Goal: Communication & Community: Answer question/provide support

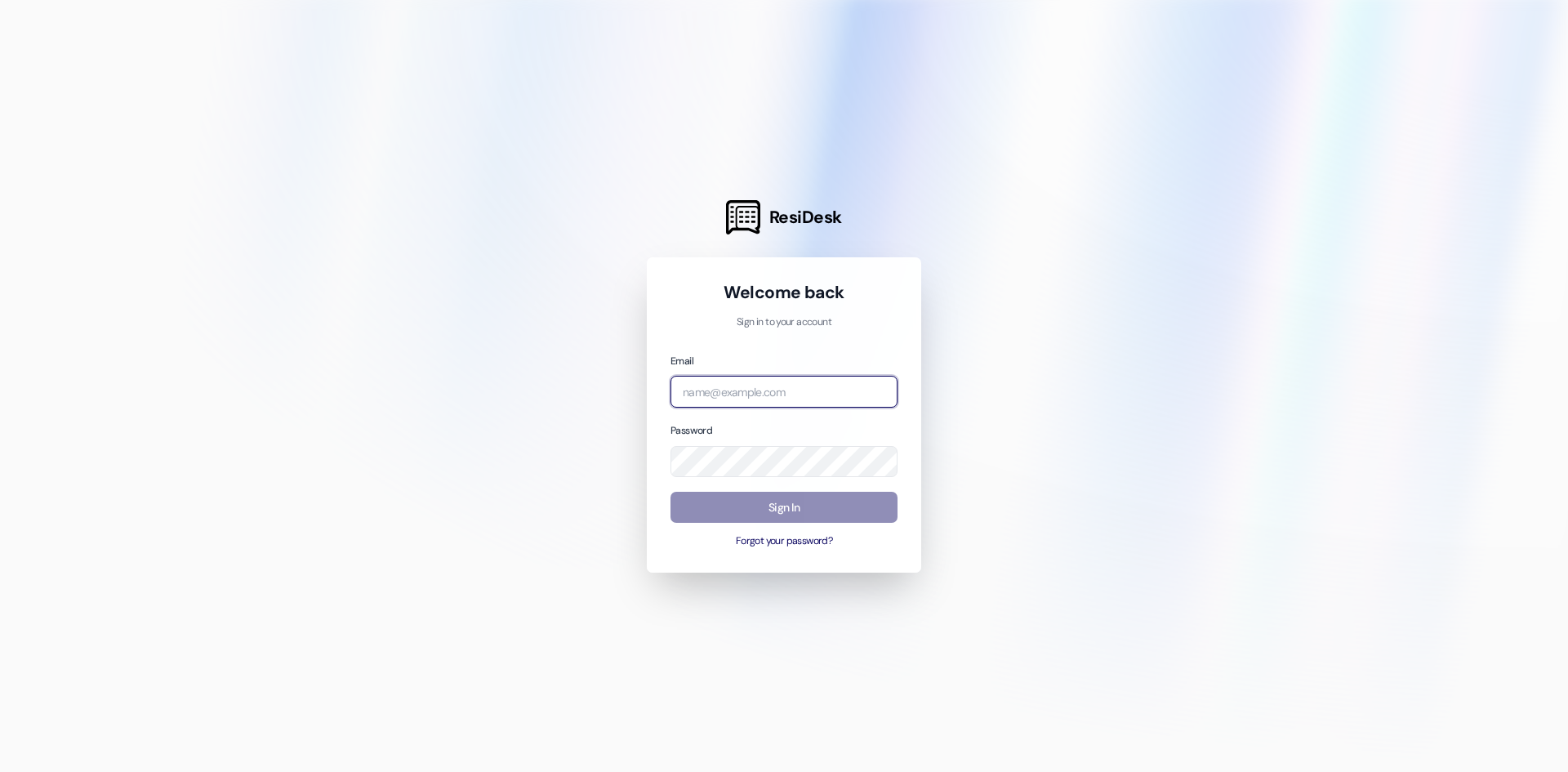
type input "[EMAIL_ADDRESS][DOMAIN_NAME]"
click at [860, 505] on button "Sign In" at bounding box center [784, 508] width 227 height 32
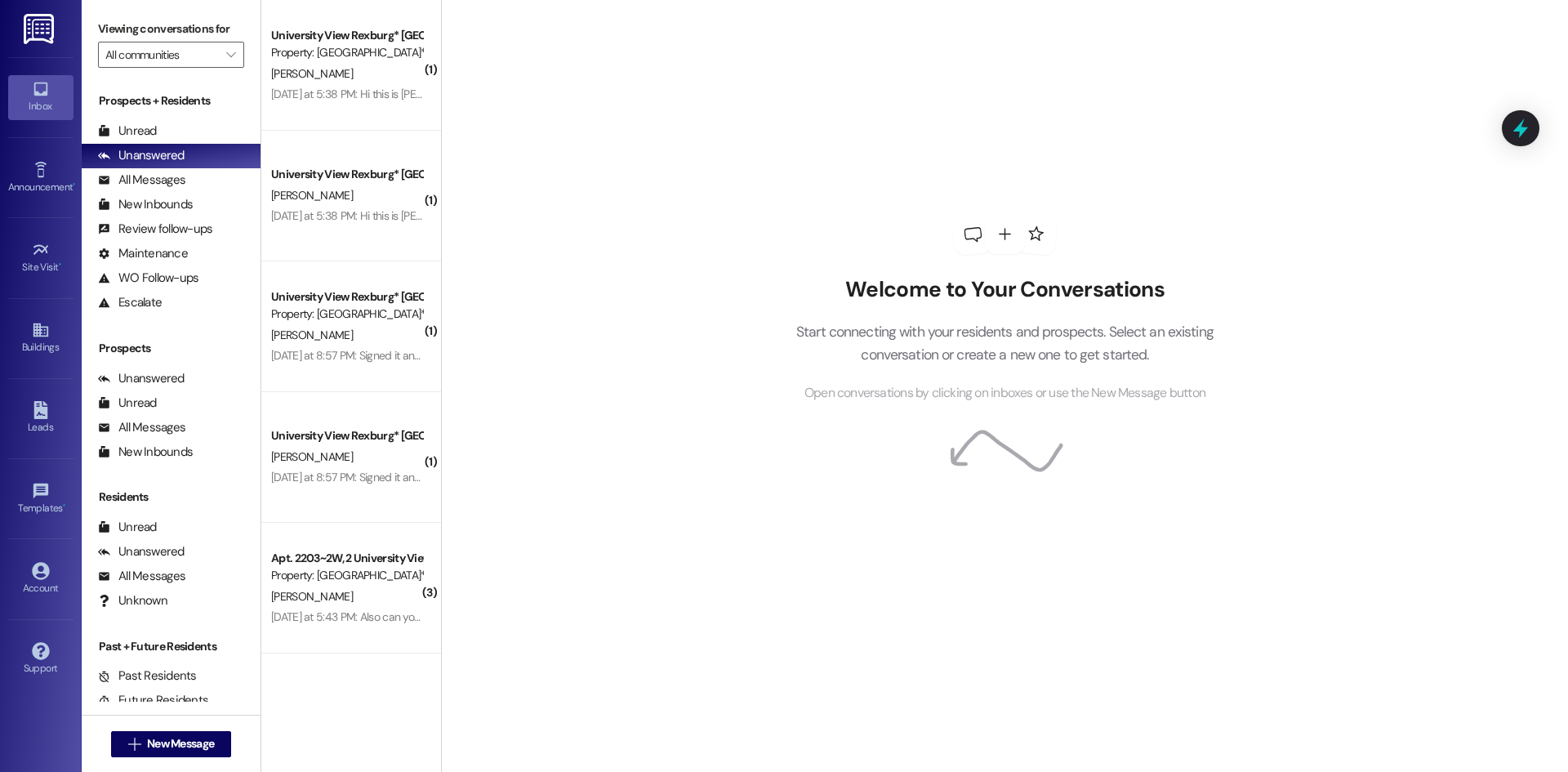
click at [515, 173] on div "Welcome to Your Conversations Start connecting with your residents and prospect…" at bounding box center [1004, 386] width 1127 height 772
click at [171, 737] on span "New Message" at bounding box center [180, 743] width 67 height 17
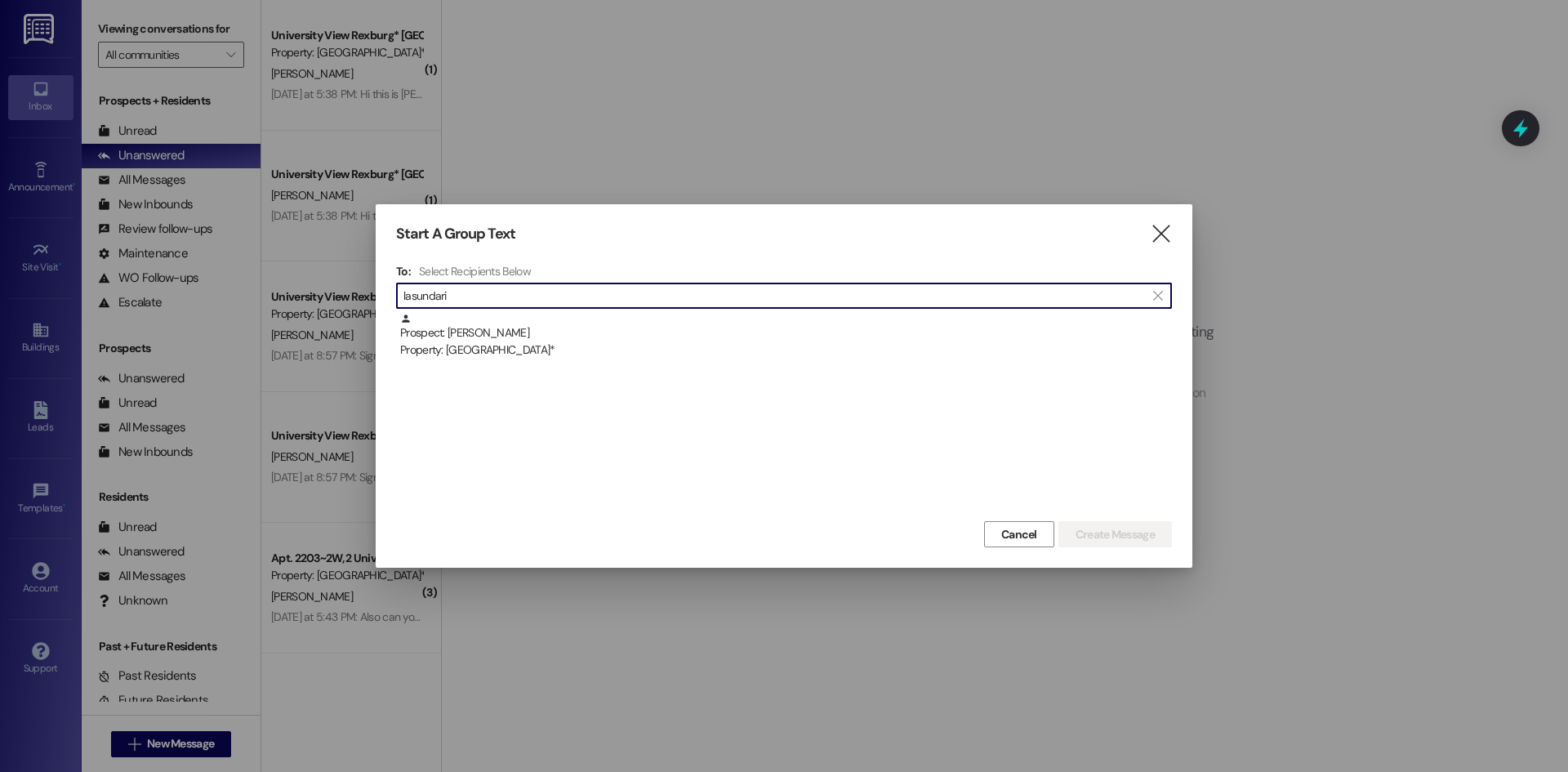
type input "lasundari"
click at [576, 362] on div "Prospect: [PERSON_NAME] Property: University View [GEOGRAPHIC_DATA]*" at bounding box center [784, 415] width 776 height 204
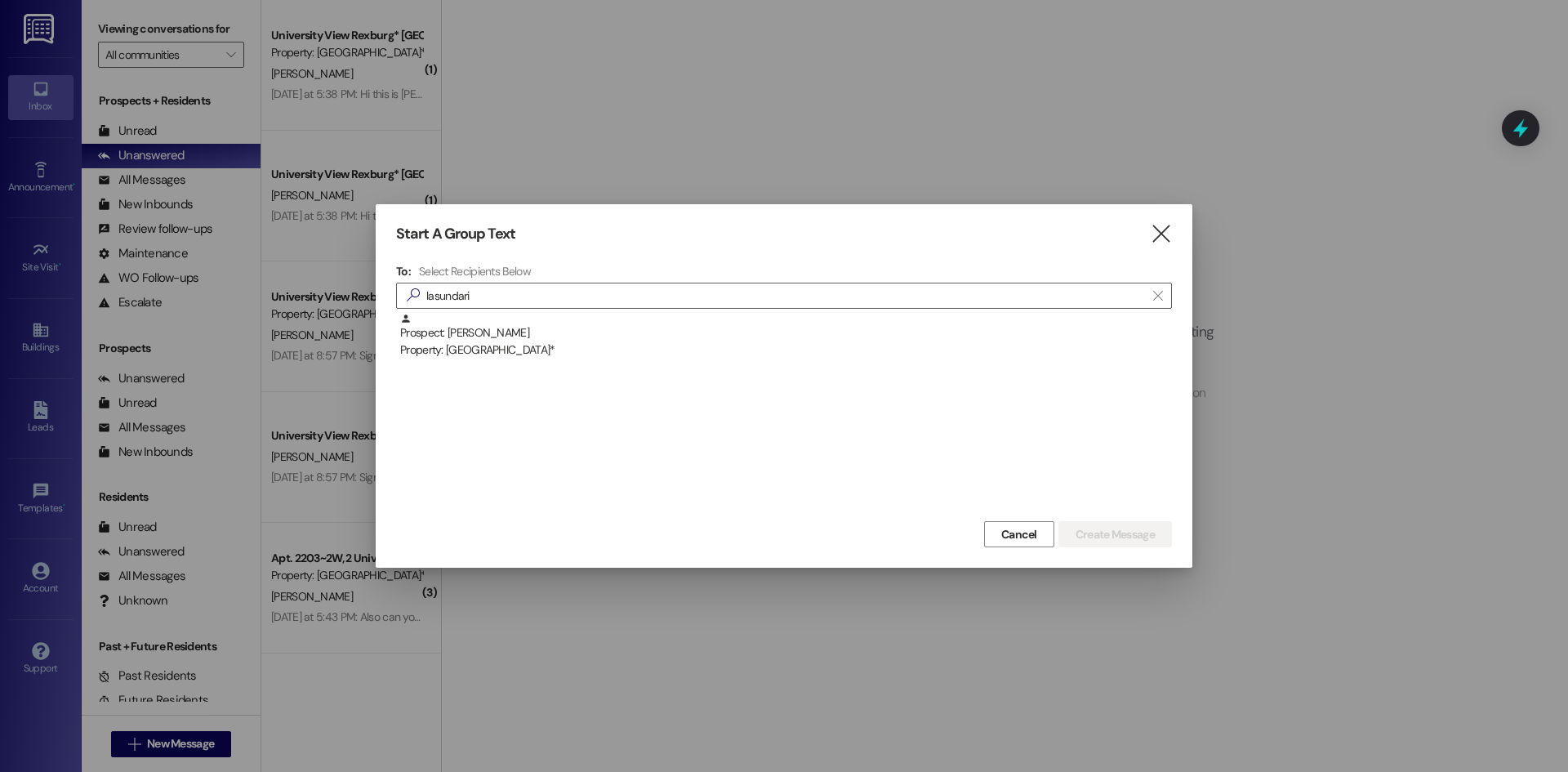
click at [594, 348] on div "Property: [GEOGRAPHIC_DATA]*" at bounding box center [785, 350] width 772 height 17
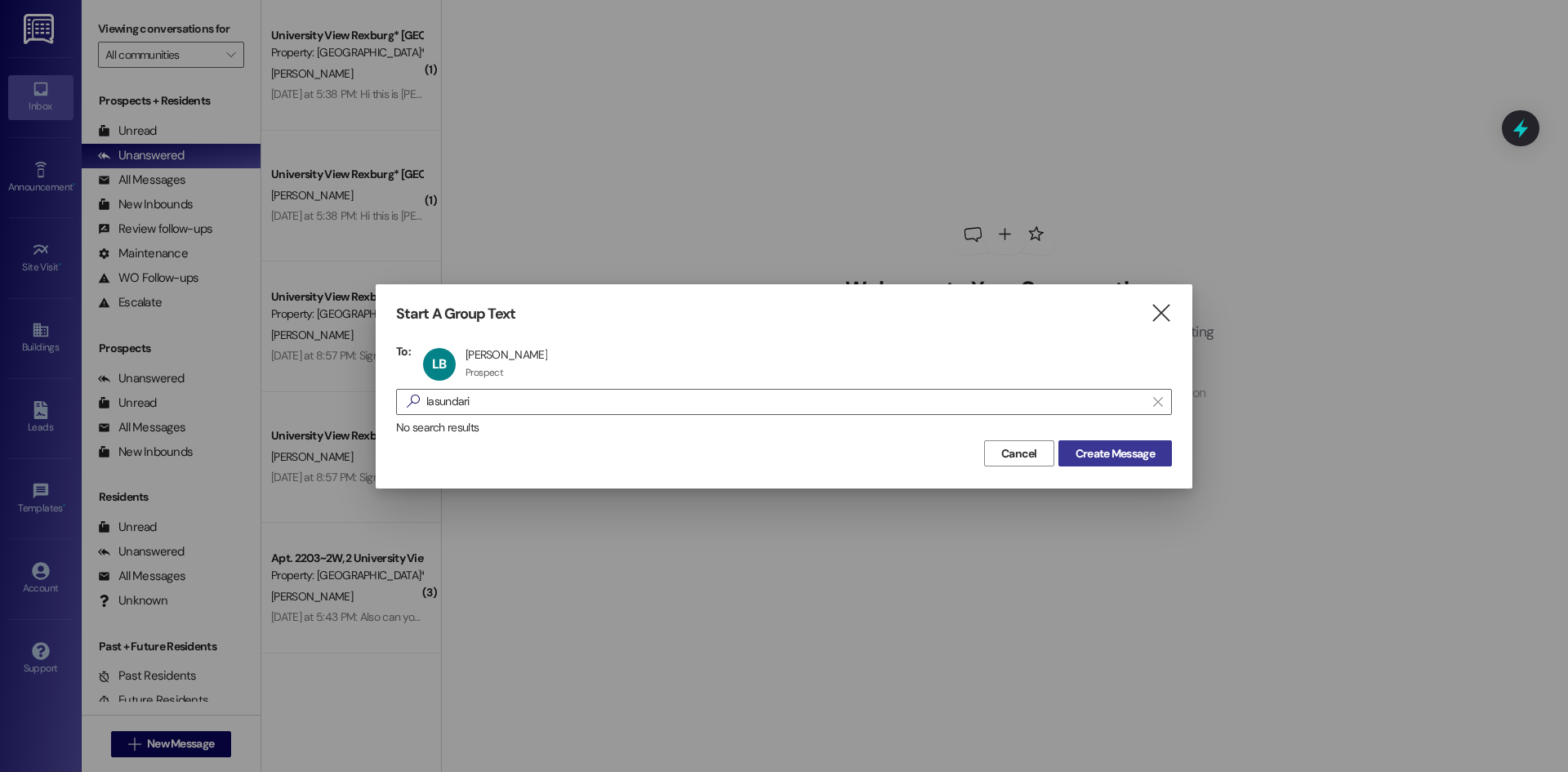
click at [1098, 462] on button "Create Message" at bounding box center [1115, 453] width 114 height 26
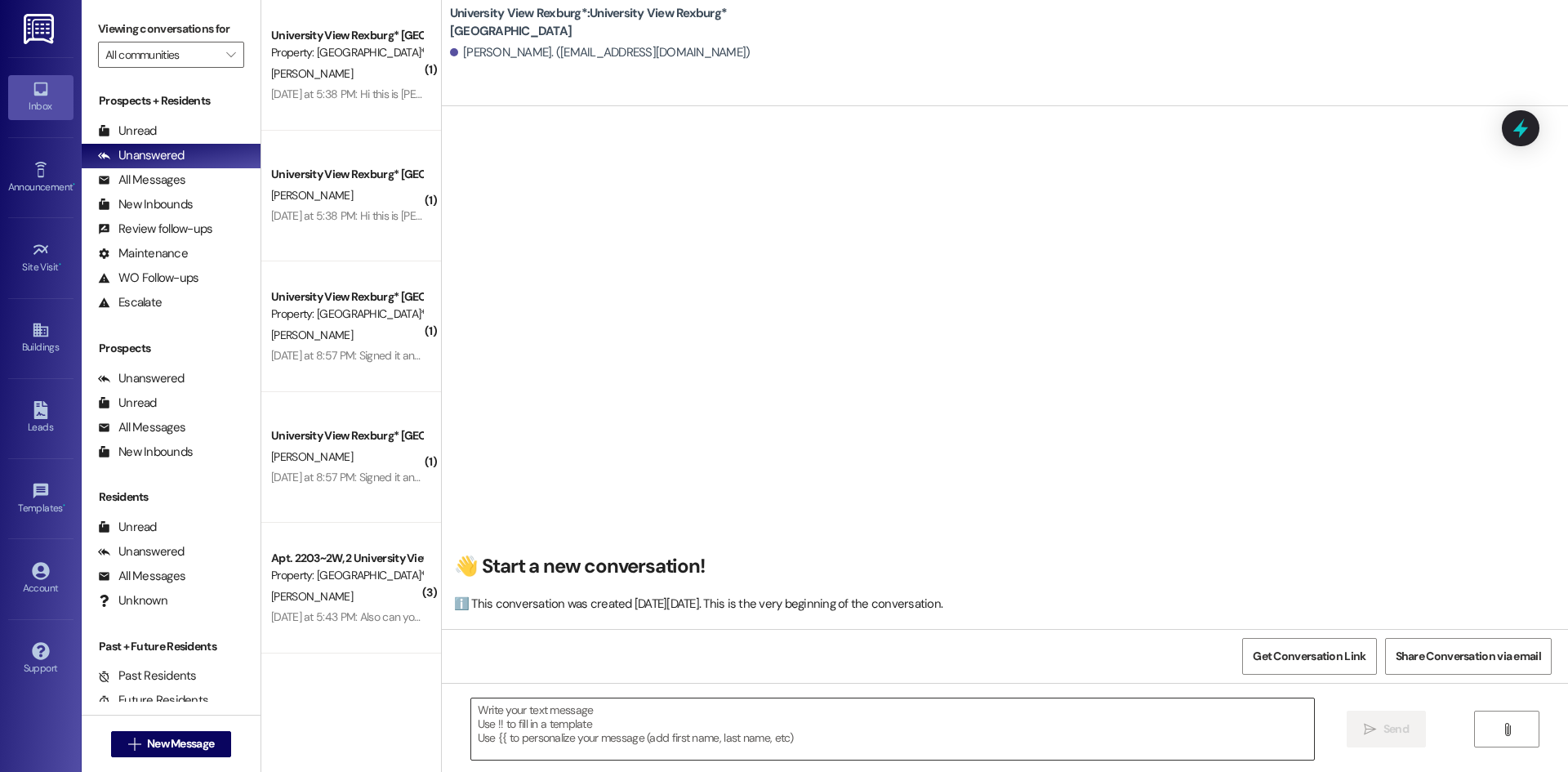
click at [760, 713] on textarea at bounding box center [893, 728] width 843 height 61
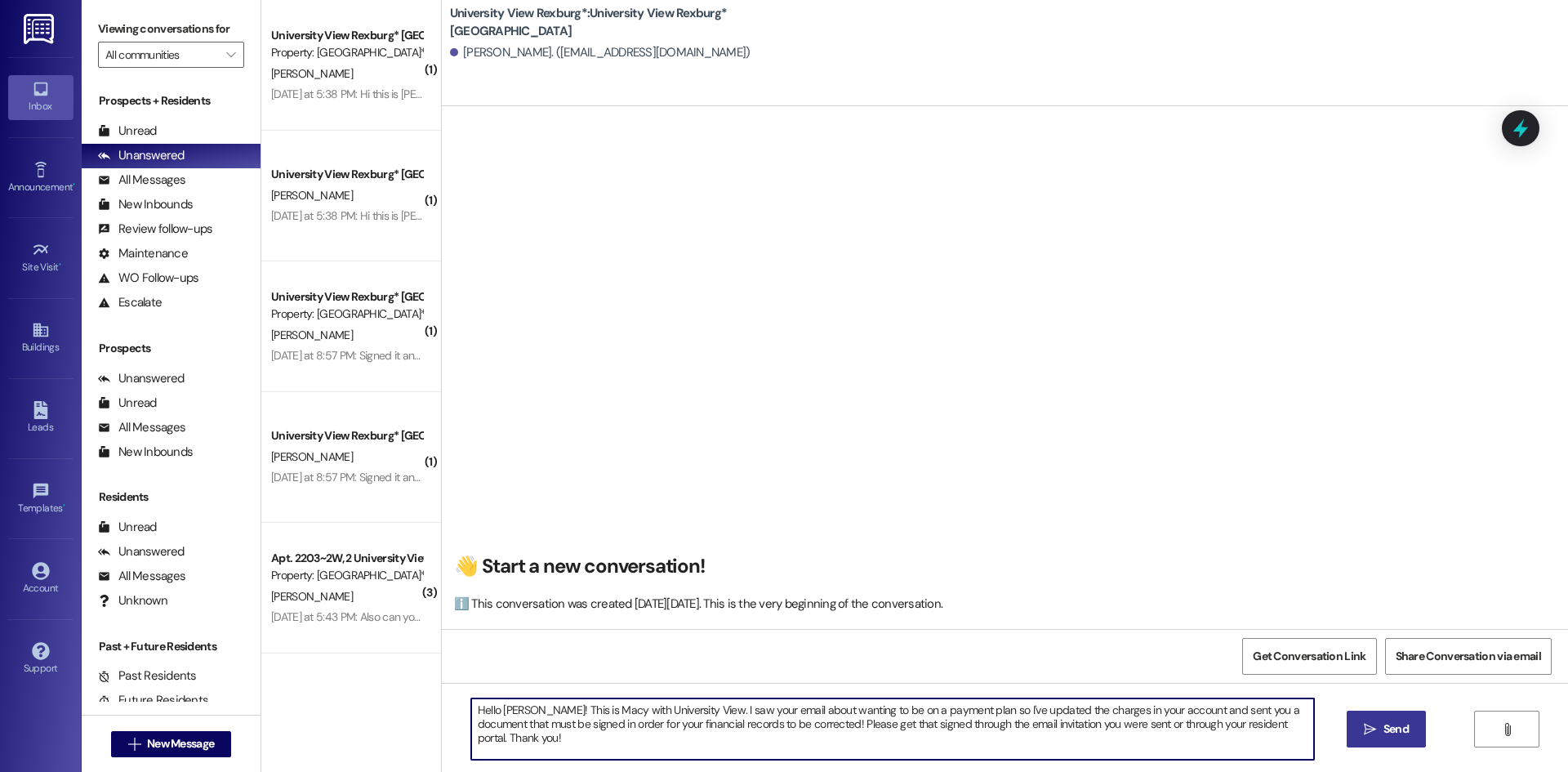
type textarea "Hello [PERSON_NAME]! This is Macy with University View. I saw your email about …"
click at [1393, 732] on span "Send" at bounding box center [1395, 728] width 25 height 17
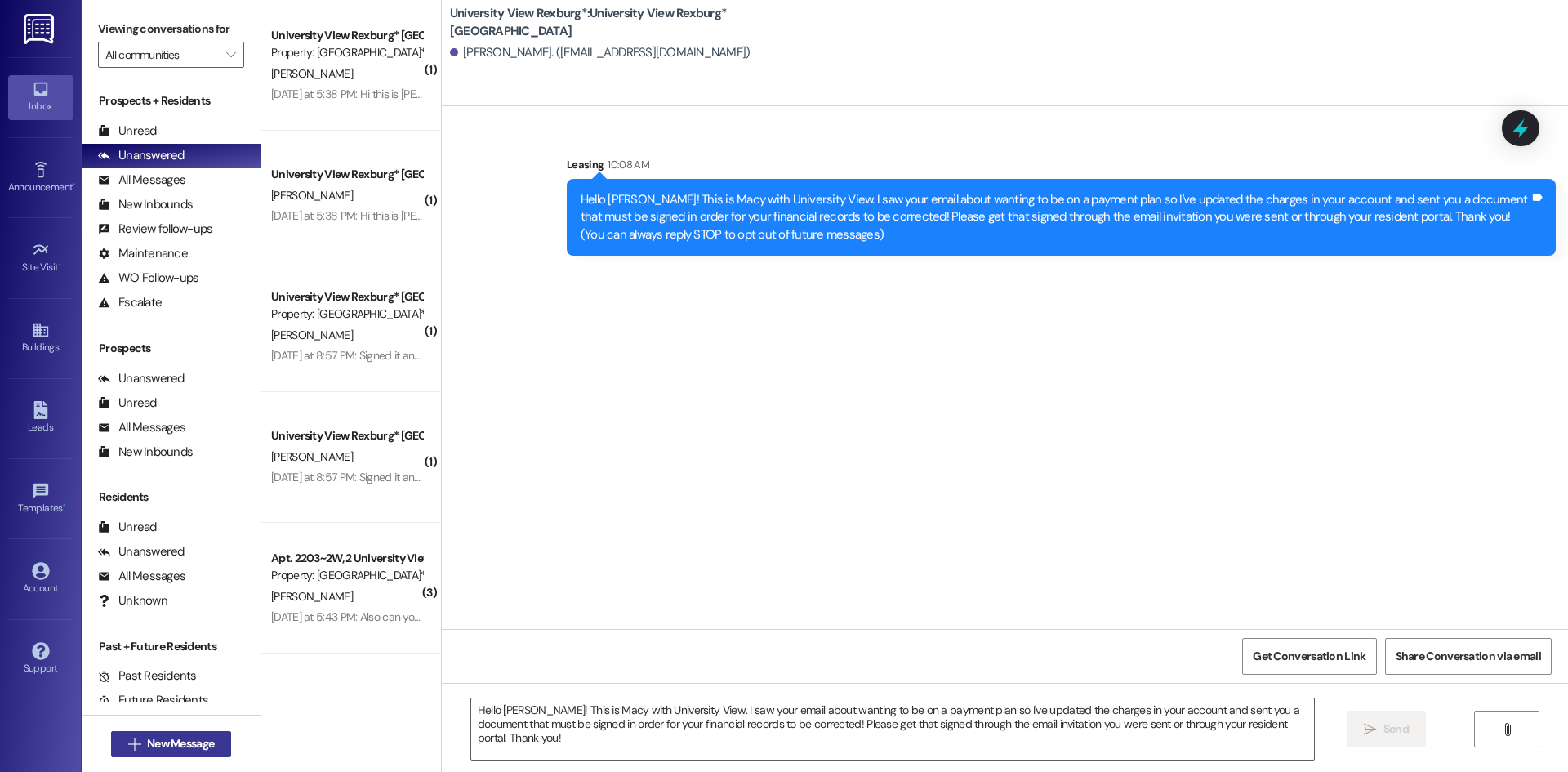
click at [207, 746] on span "New Message" at bounding box center [180, 743] width 67 height 17
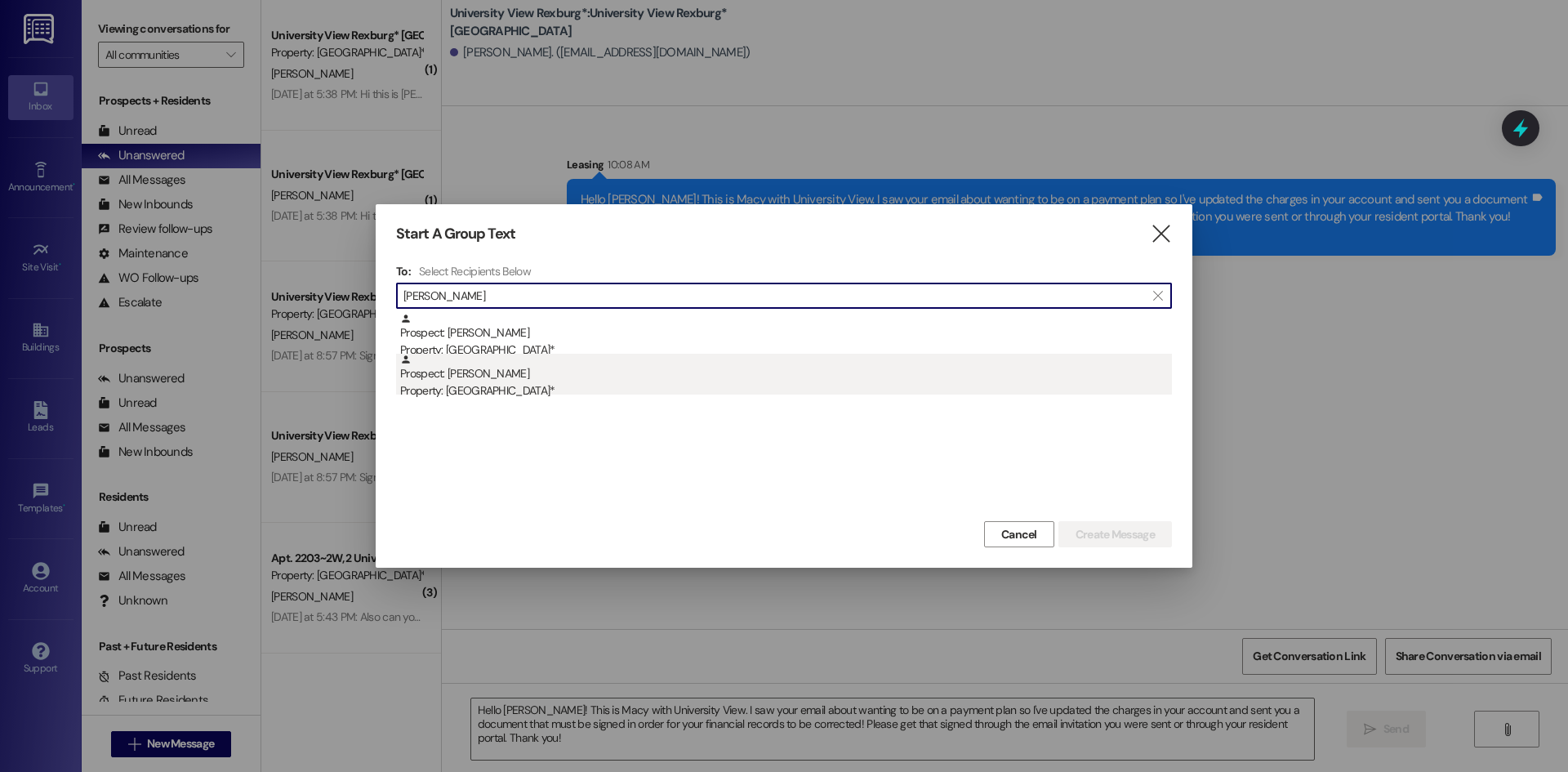
type input "[PERSON_NAME]"
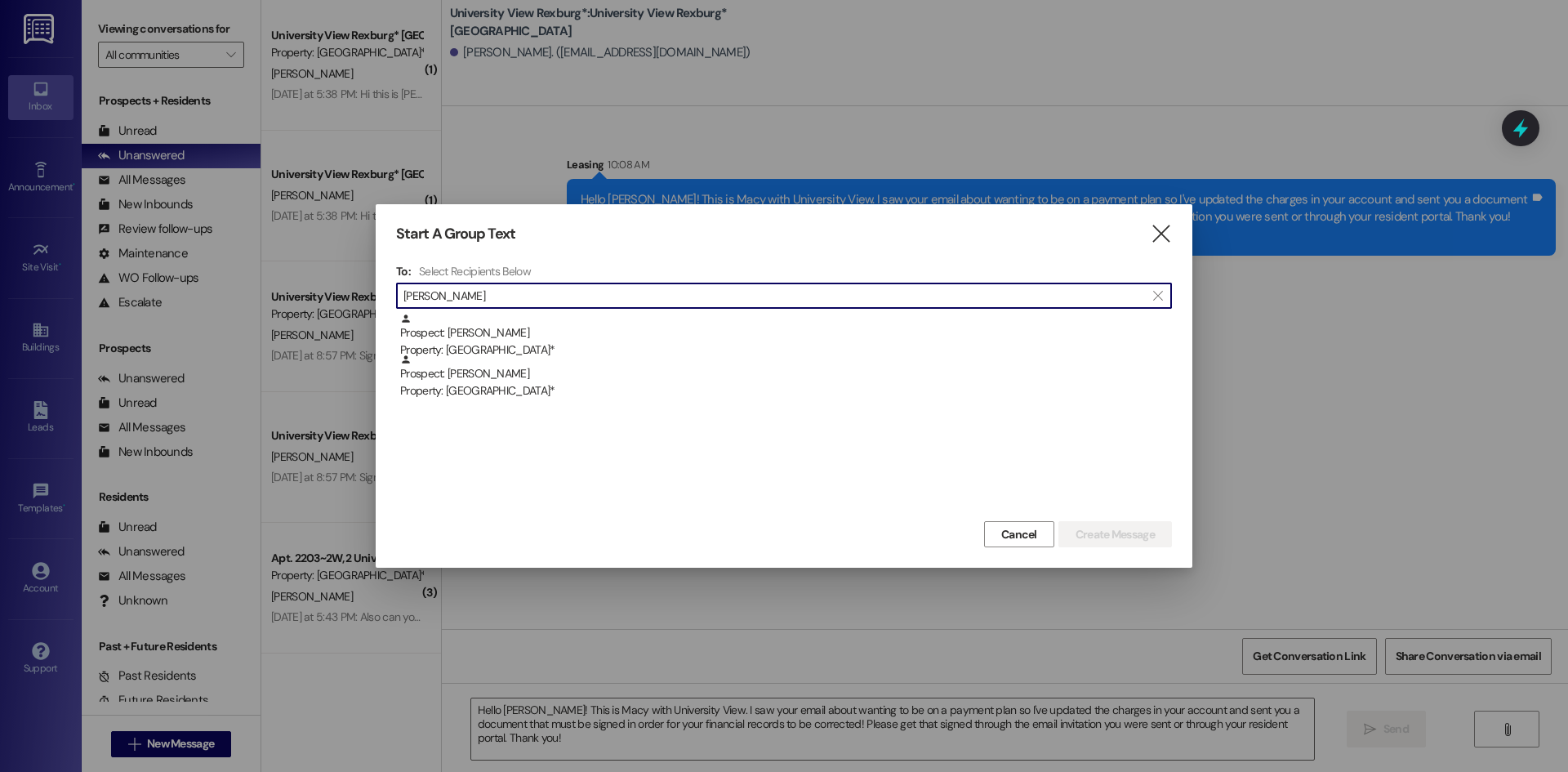
click at [603, 378] on div "Prospect: [PERSON_NAME] Property: University View Rexburg*" at bounding box center [785, 377] width 772 height 47
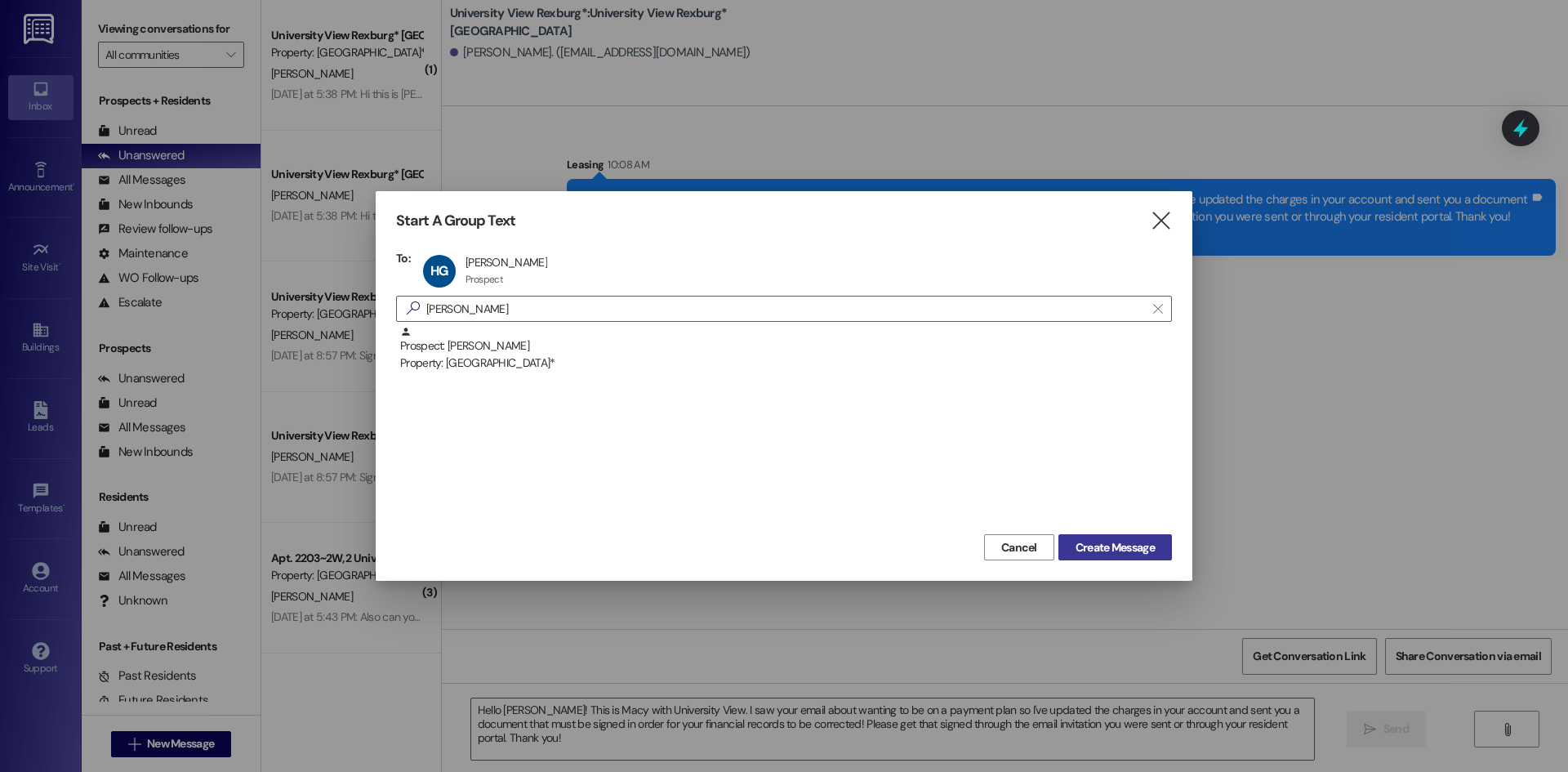
click at [1125, 545] on span "Create Message" at bounding box center [1115, 547] width 80 height 17
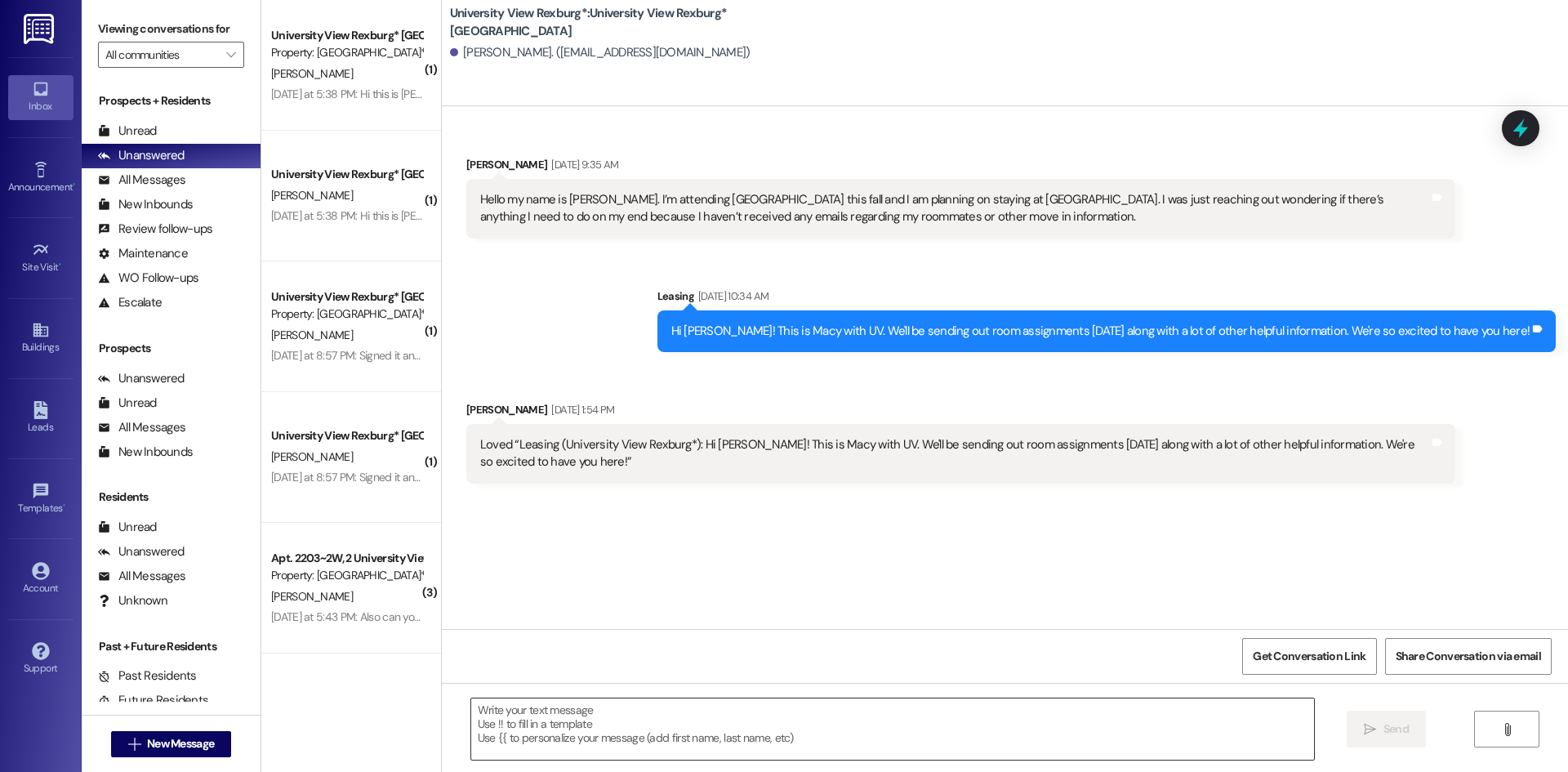
click at [645, 721] on textarea at bounding box center [893, 728] width 843 height 61
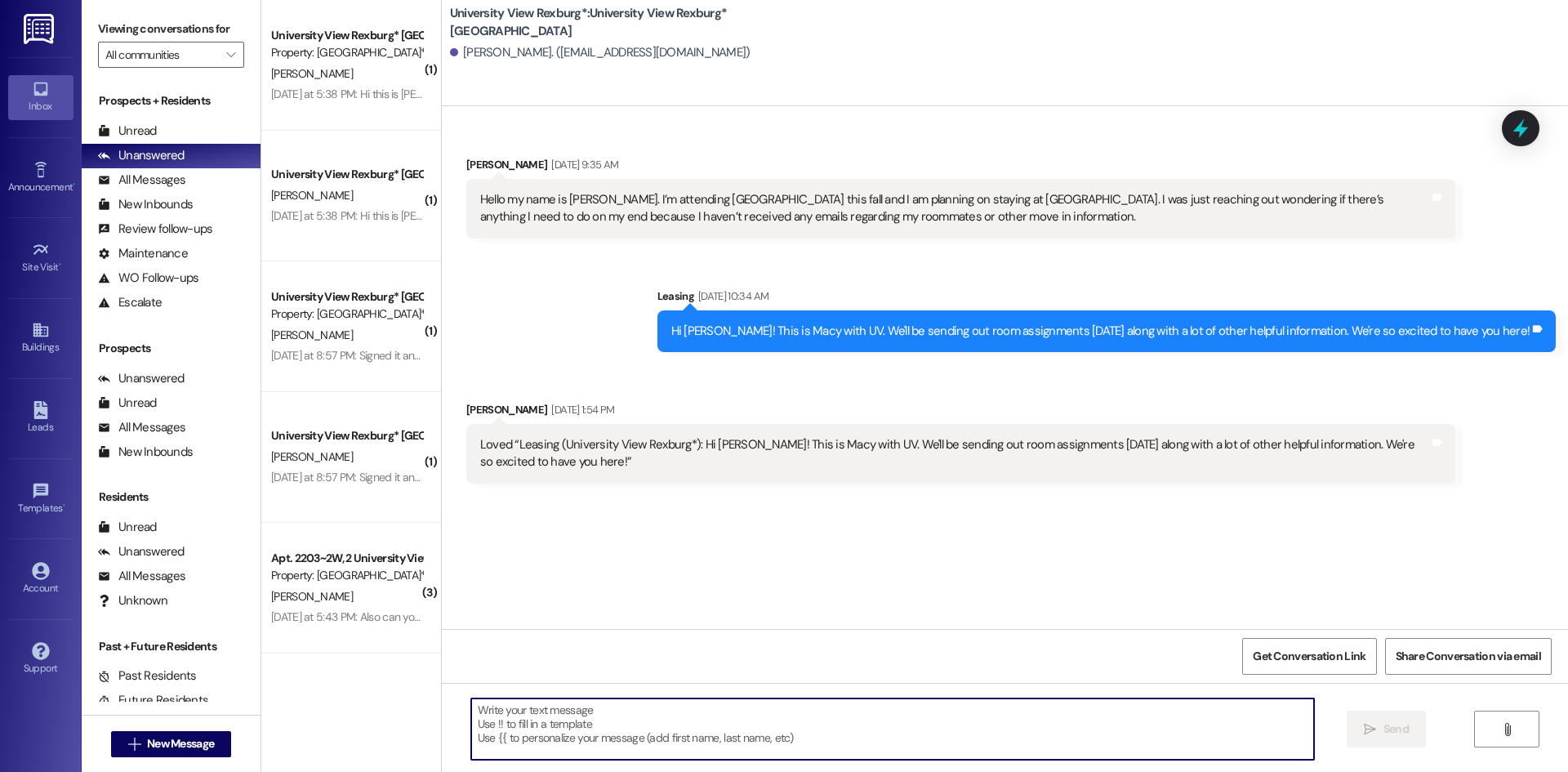
paste textarea "1) Street parking on the road right next to us (U-Permits): [URL][DOMAIN_NAME] …"
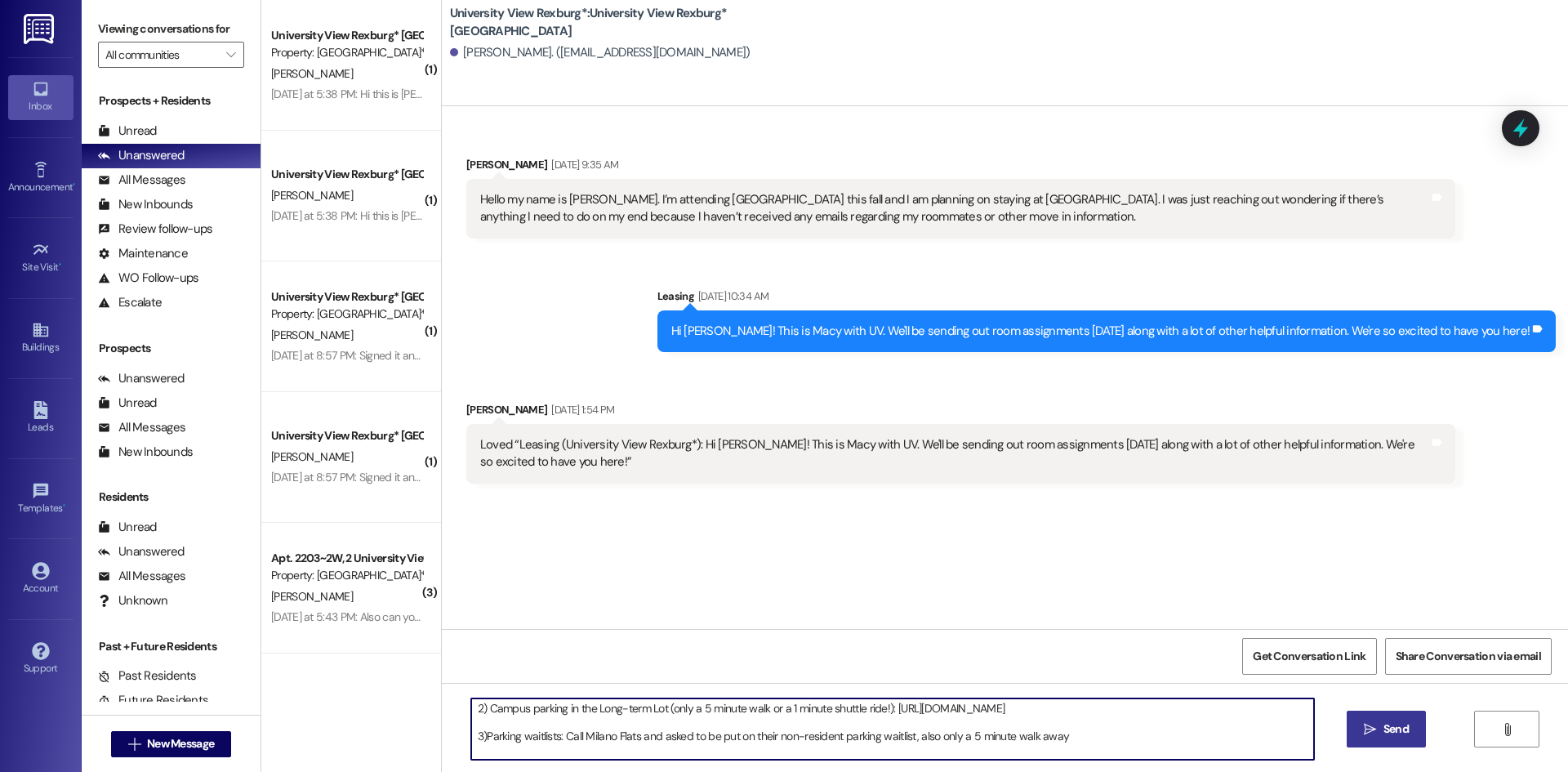
scroll to position [46, 0]
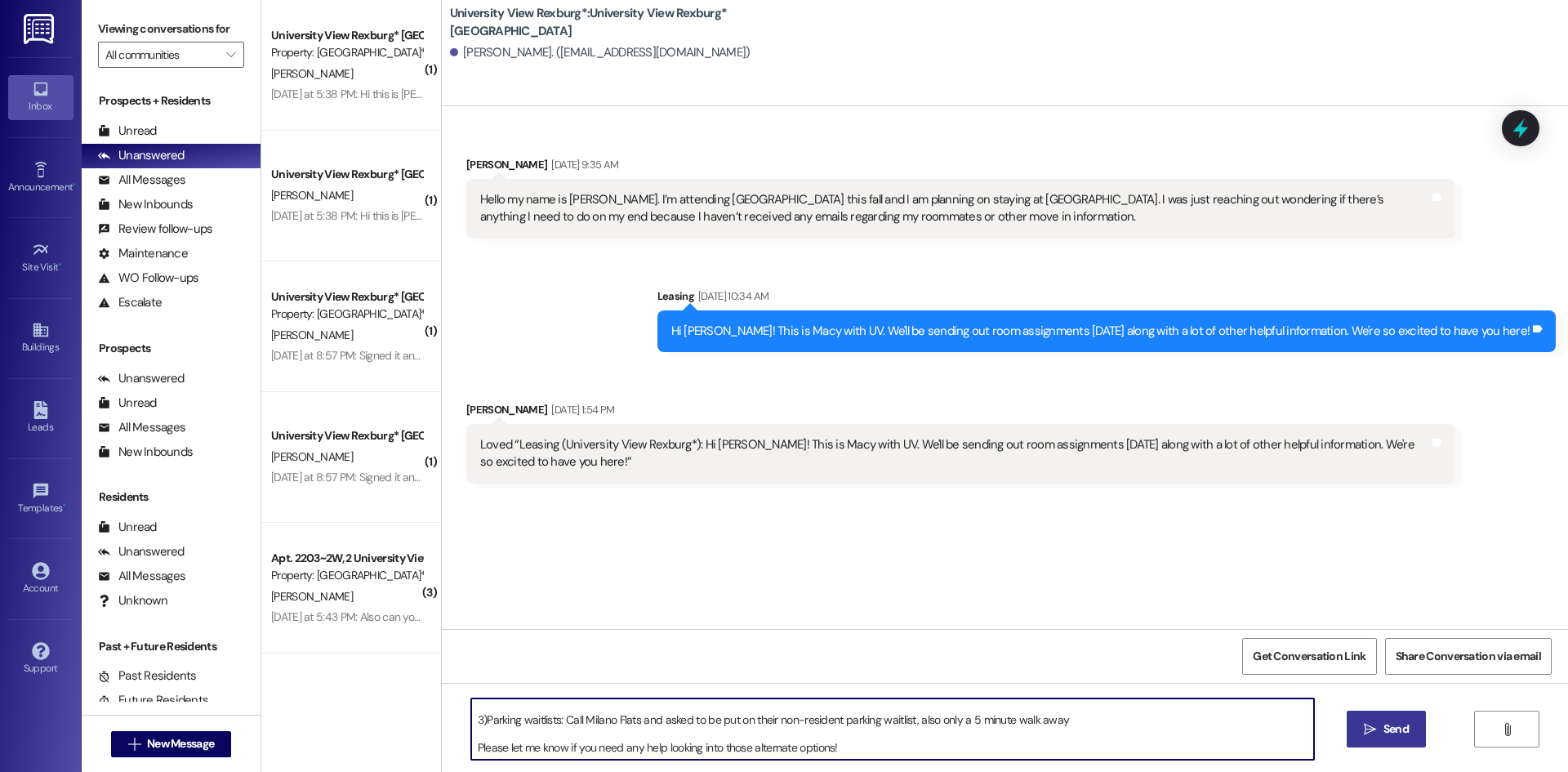
type textarea "1) Street parking on the road right next to us (U-Permits): [URL][DOMAIN_NAME] …"
click at [1405, 725] on span "Send" at bounding box center [1395, 728] width 25 height 17
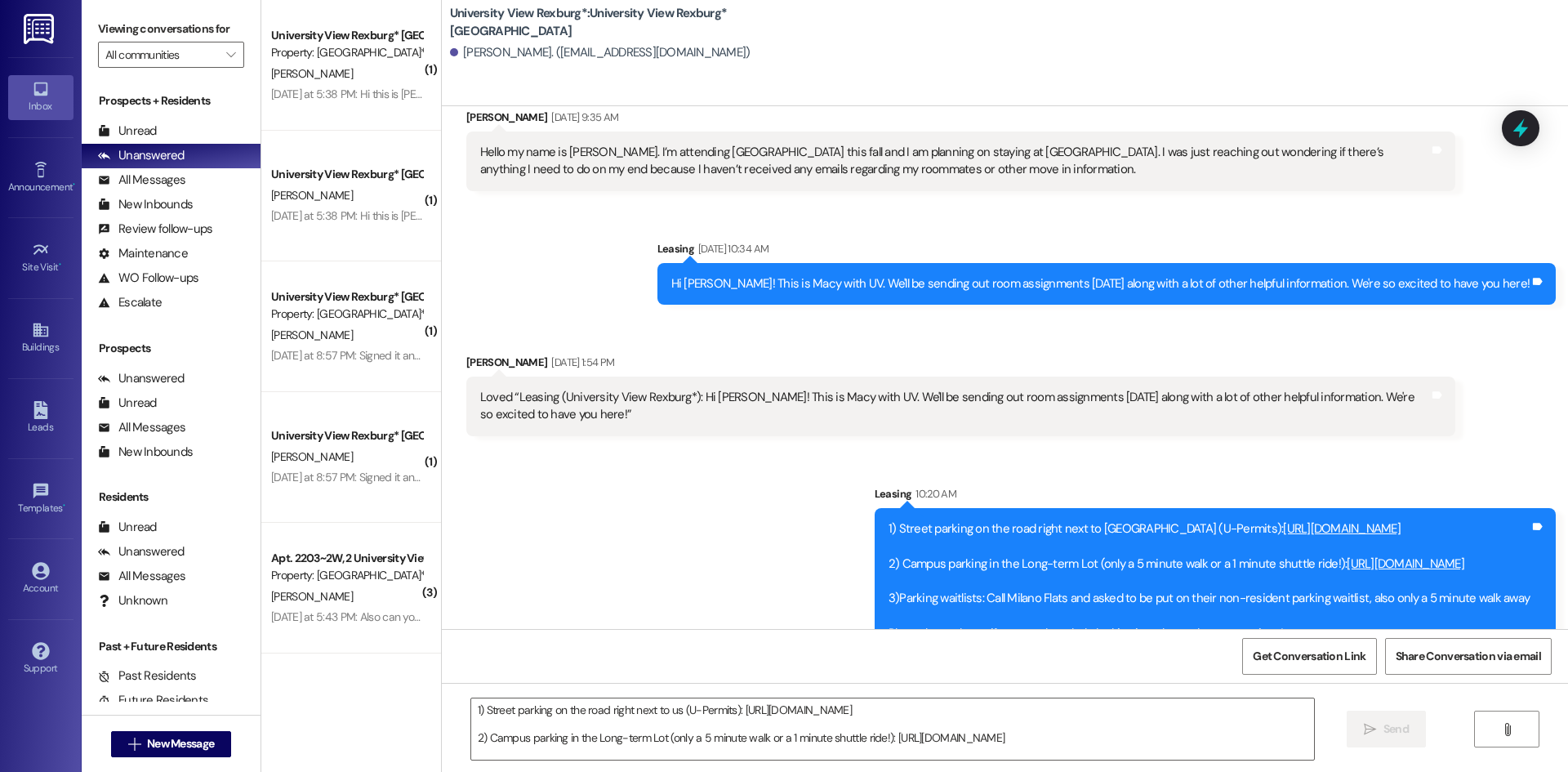
scroll to position [87, 0]
